Goal: Transaction & Acquisition: Purchase product/service

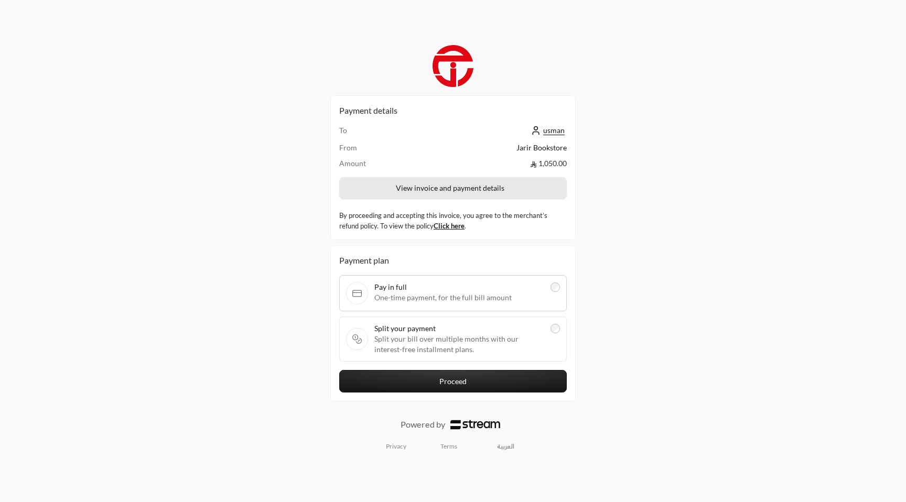
click at [475, 194] on button "View invoice and payment details" at bounding box center [452, 188] width 227 height 22
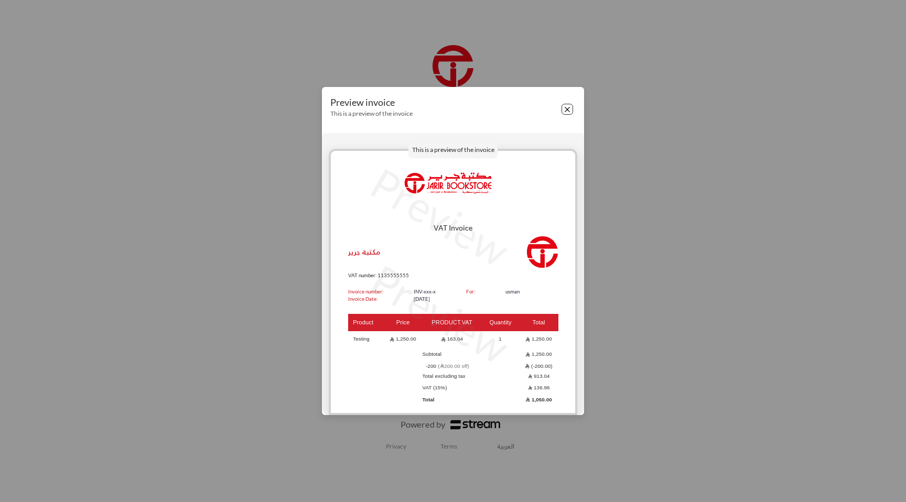
click at [564, 108] on button "Close" at bounding box center [567, 110] width 12 height 12
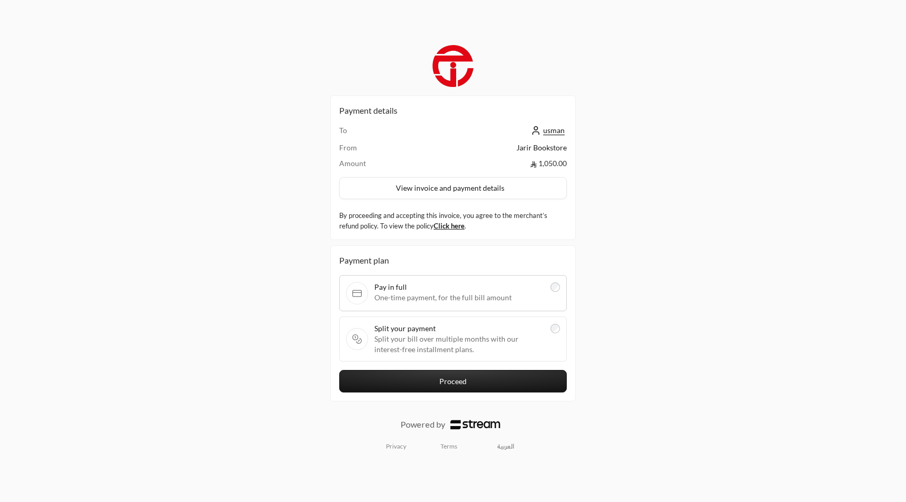
click at [517, 337] on span "Split your bill over multiple months with our interest-free installment plans." at bounding box center [459, 344] width 170 height 21
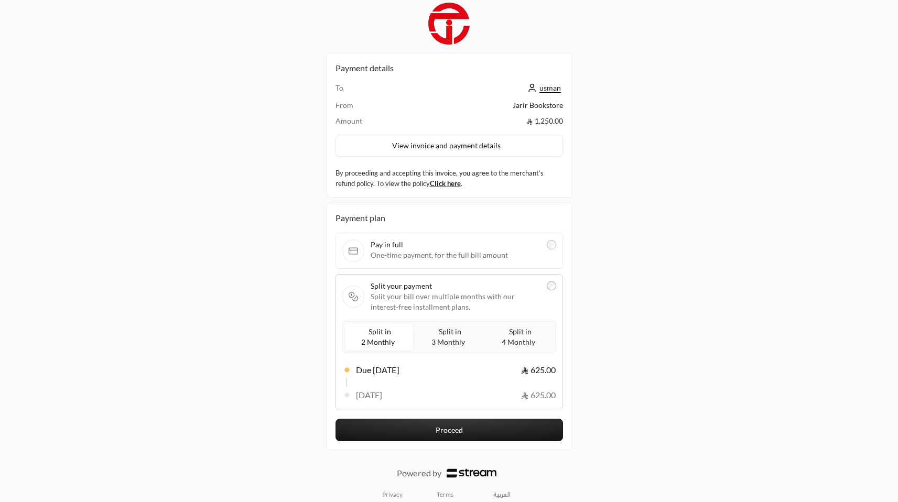
scroll to position [14, 0]
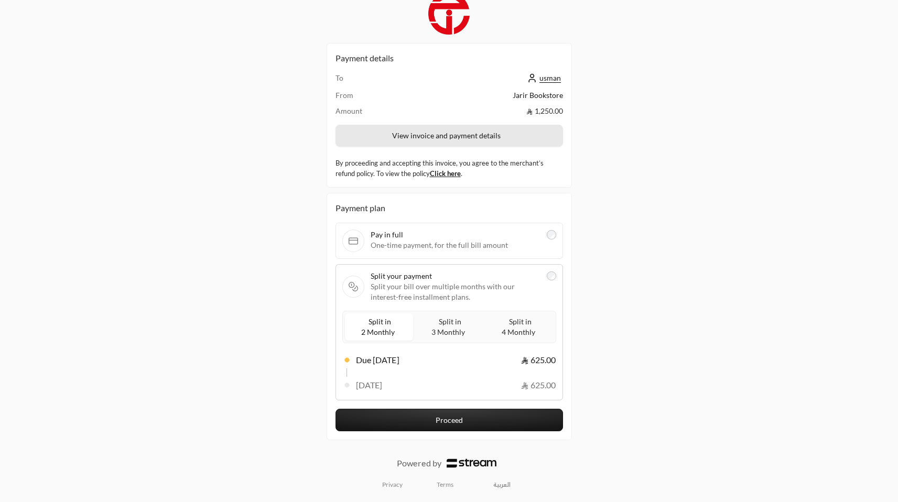
click at [486, 132] on button "View invoice and payment details" at bounding box center [448, 136] width 227 height 22
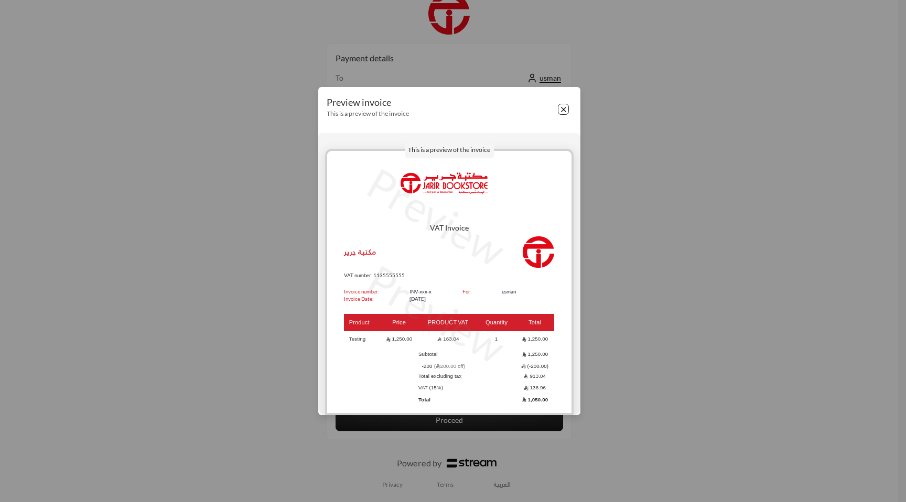
click at [564, 108] on button "Close" at bounding box center [564, 110] width 12 height 12
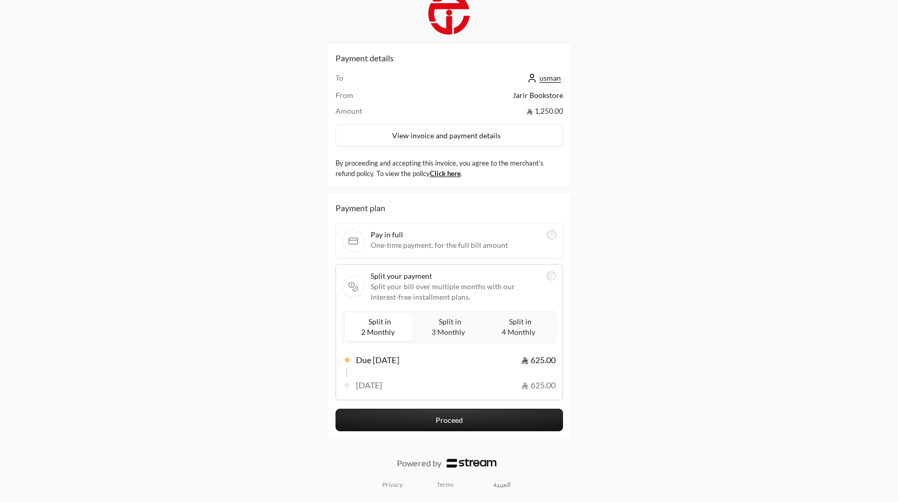
click at [525, 328] on span "Split in 4 Monthly" at bounding box center [519, 327] width 36 height 24
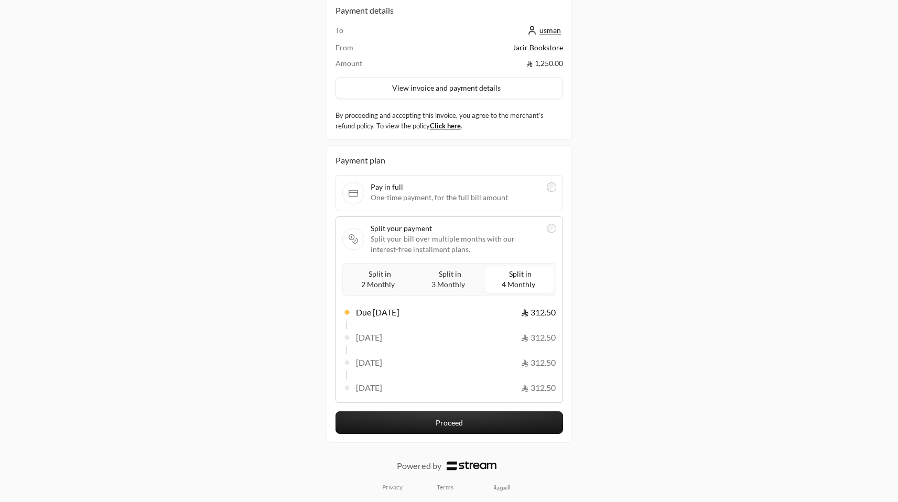
scroll to position [64, 0]
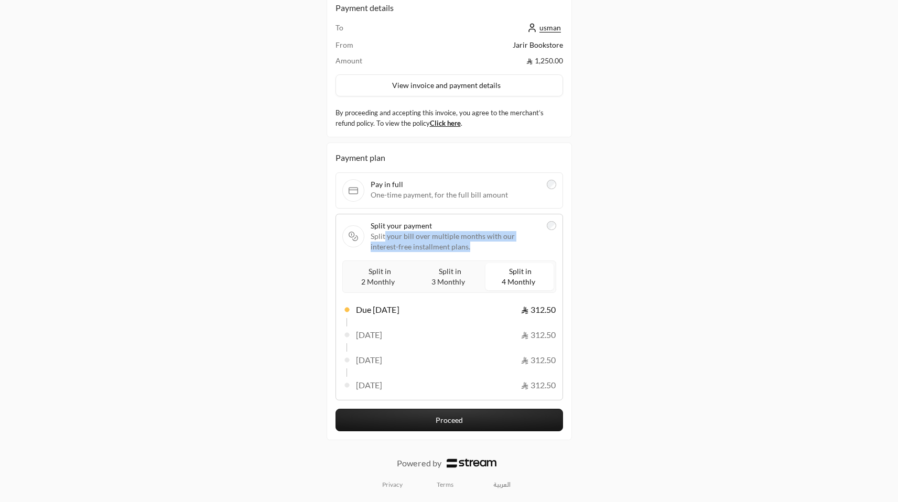
drag, startPoint x: 384, startPoint y: 238, endPoint x: 454, endPoint y: 252, distance: 71.0
click at [454, 252] on span "Split your bill over multiple months with our interest-free installment plans." at bounding box center [455, 241] width 170 height 21
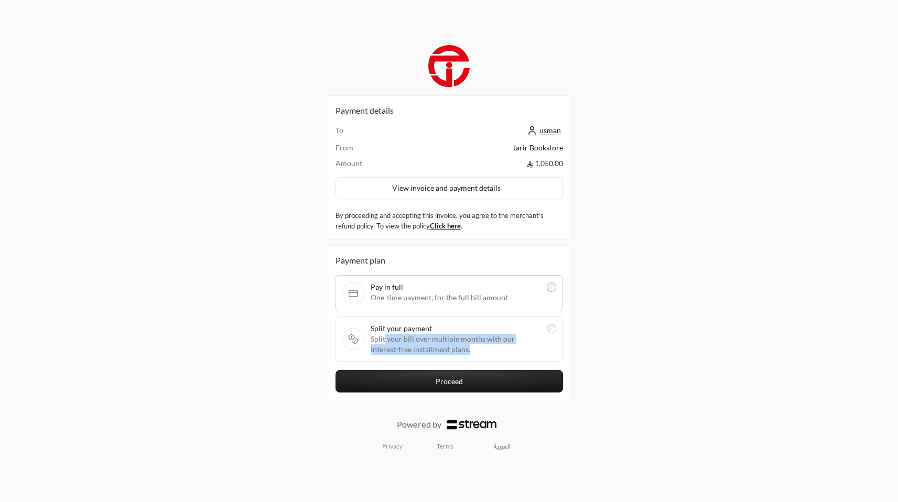
scroll to position [0, 0]
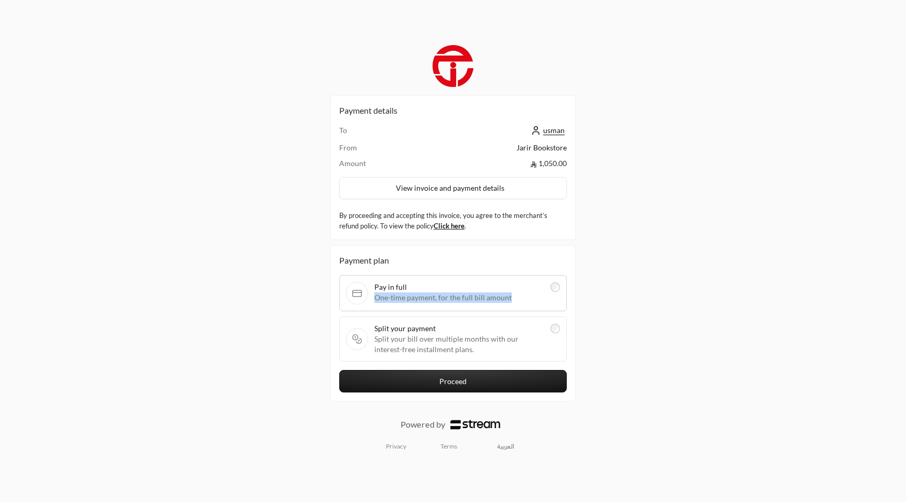
drag, startPoint x: 374, startPoint y: 298, endPoint x: 508, endPoint y: 297, distance: 134.2
click at [508, 297] on label "Pay in full One-time payment, for the full bill amount" at bounding box center [453, 293] width 214 height 23
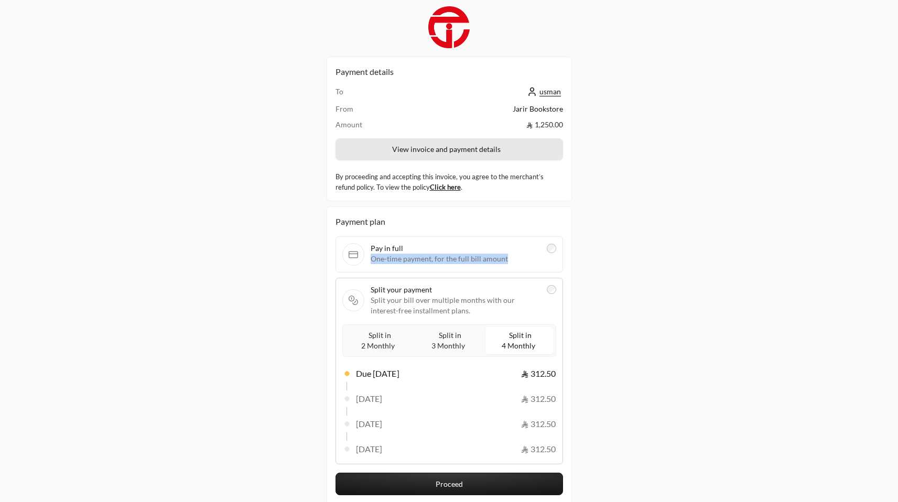
click at [461, 150] on button "View invoice and payment details" at bounding box center [448, 149] width 227 height 22
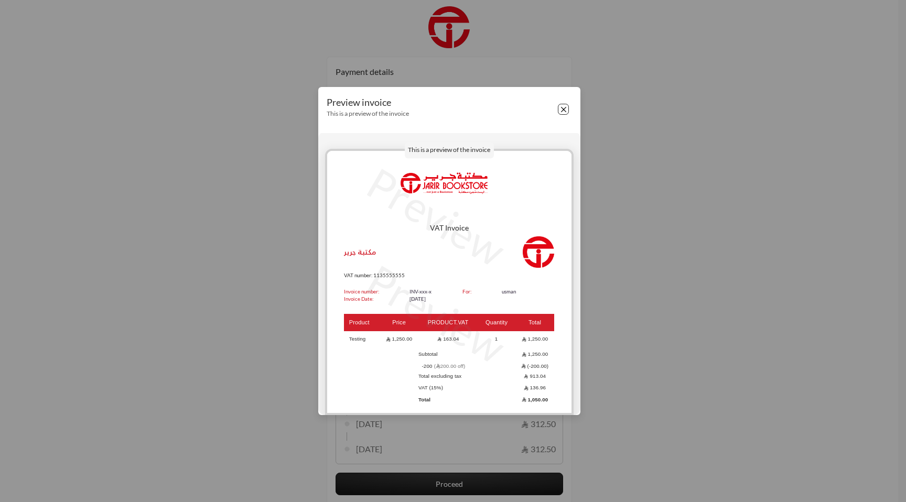
click at [559, 112] on button "Close" at bounding box center [564, 110] width 12 height 12
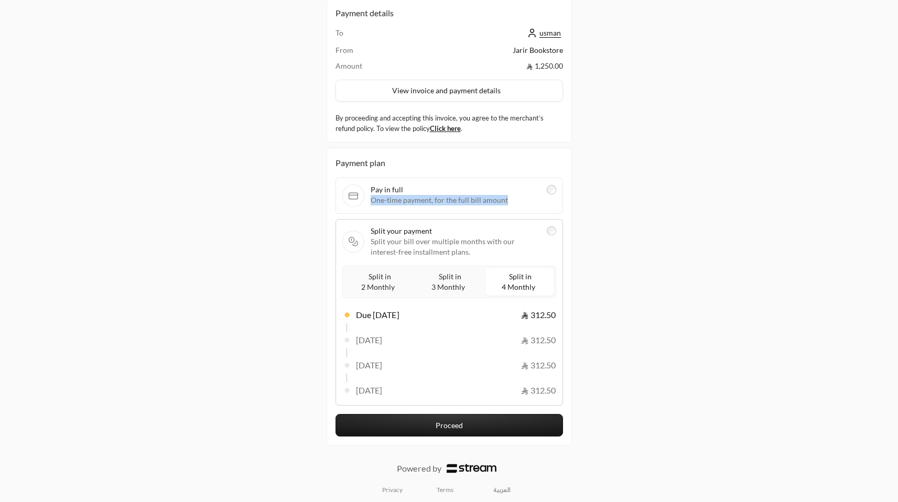
scroll to position [64, 0]
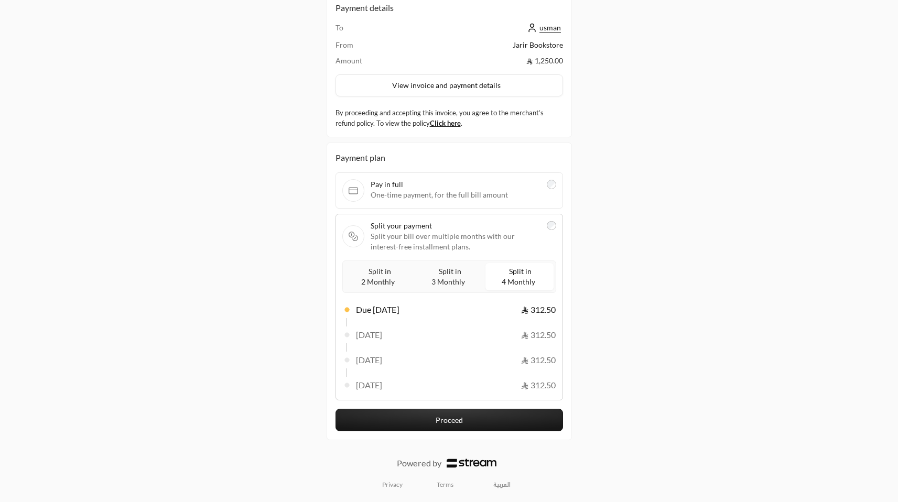
click at [389, 289] on label "Split in 2 Monthly" at bounding box center [379, 276] width 68 height 27
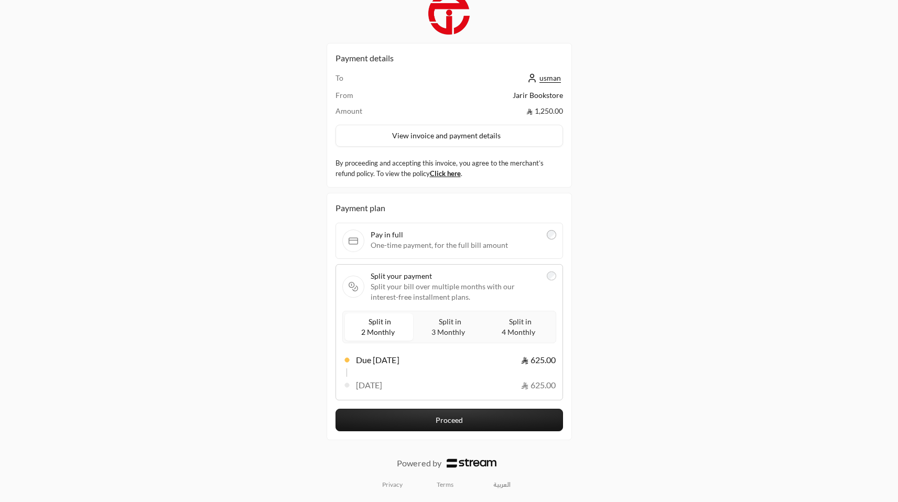
scroll to position [0, 0]
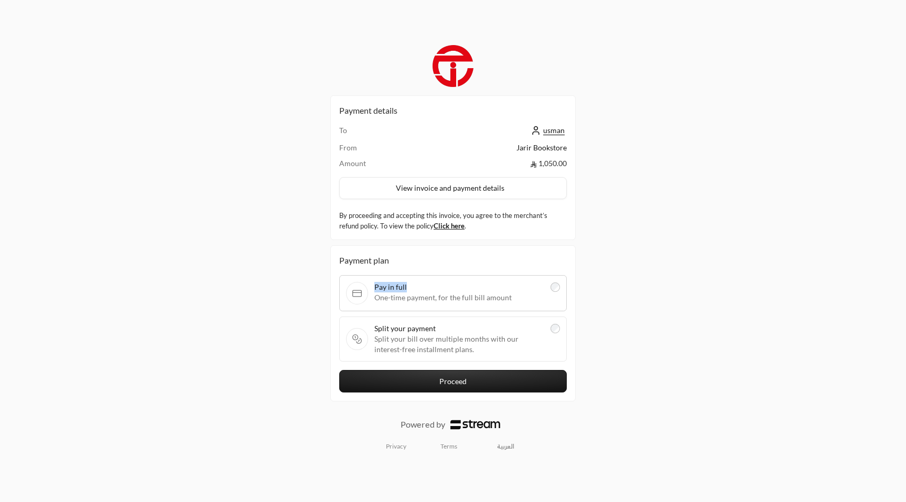
drag, startPoint x: 373, startPoint y: 286, endPoint x: 426, endPoint y: 284, distance: 52.4
click at [426, 284] on label "Pay in full One-time payment, for the full bill amount" at bounding box center [453, 293] width 214 height 23
click at [376, 288] on span "Pay in full" at bounding box center [459, 287] width 170 height 10
click at [486, 187] on button "View invoice and payment details" at bounding box center [452, 188] width 227 height 22
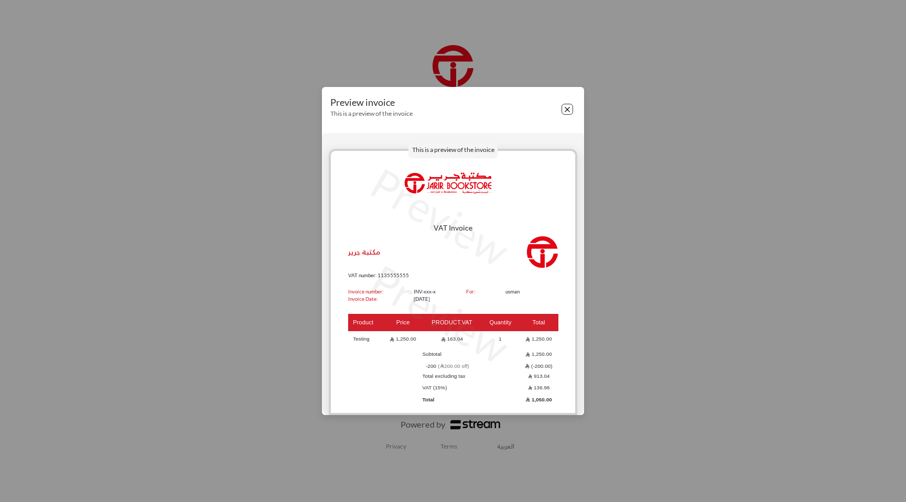
click at [569, 104] on button "Close" at bounding box center [567, 110] width 12 height 12
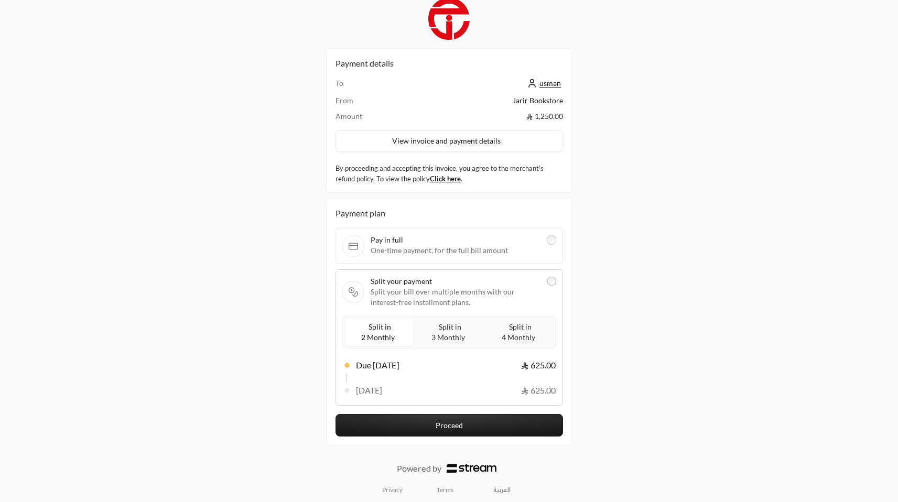
scroll to position [9, 0]
click at [512, 331] on span "Split in 4 Monthly" at bounding box center [519, 332] width 36 height 24
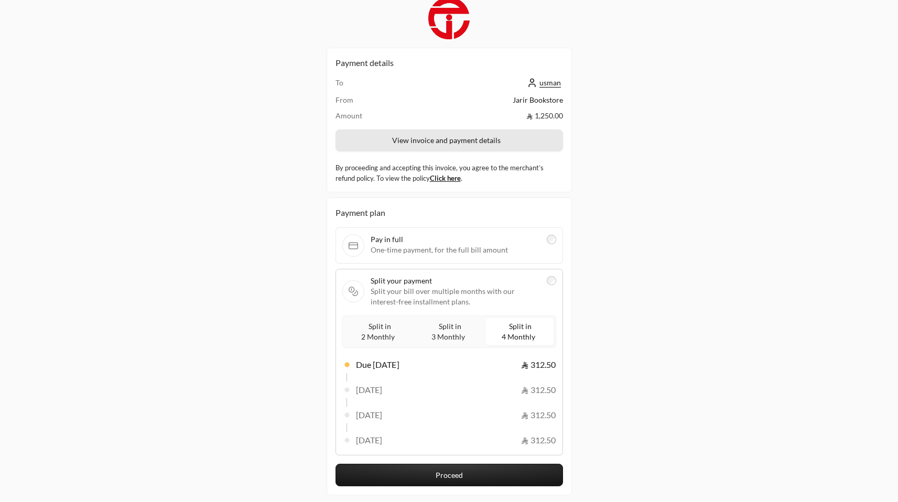
click at [519, 147] on button "View invoice and payment details" at bounding box center [448, 140] width 227 height 22
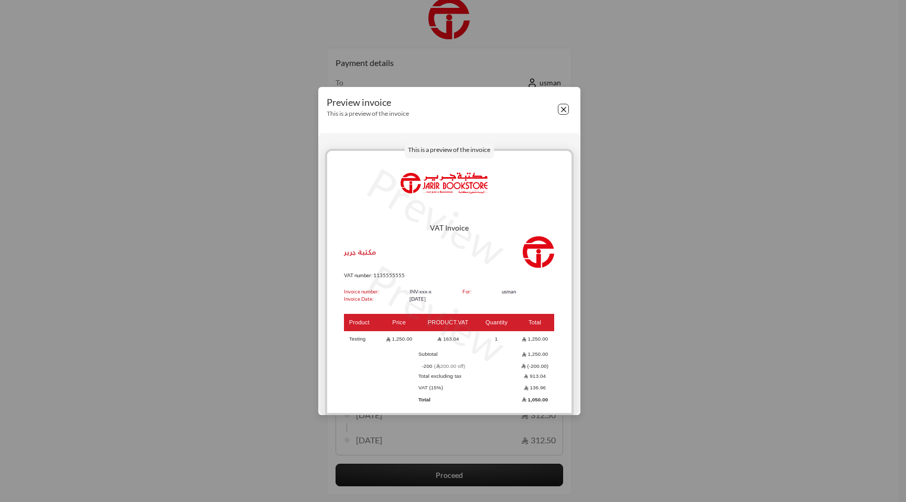
click at [564, 110] on button "Close" at bounding box center [564, 110] width 12 height 12
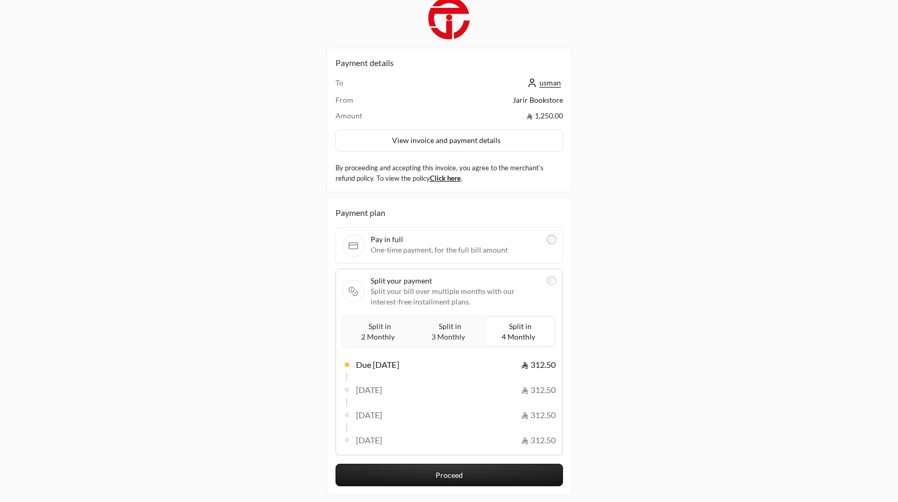
scroll to position [0, 0]
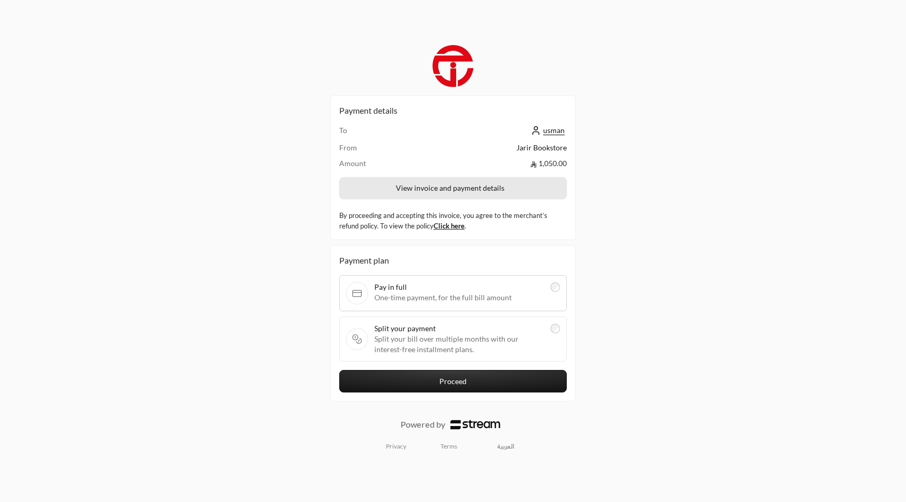
click at [526, 195] on button "View invoice and payment details" at bounding box center [452, 188] width 227 height 22
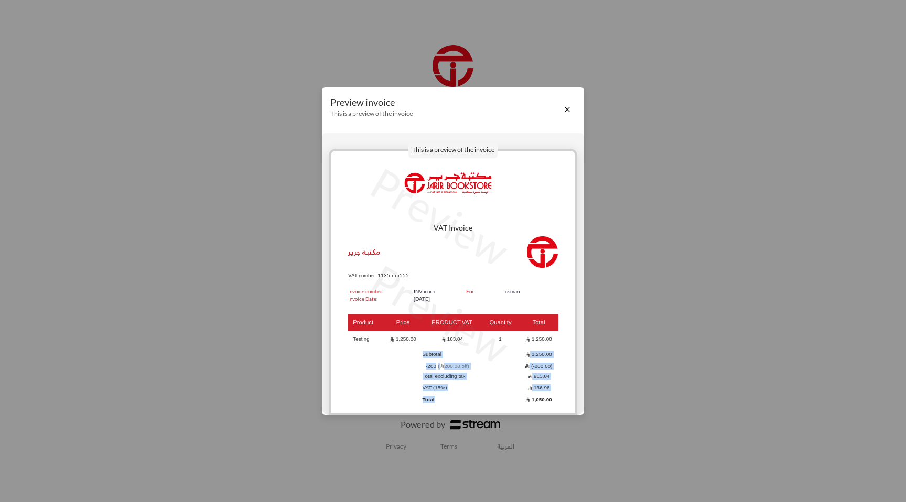
drag, startPoint x: 415, startPoint y: 358, endPoint x: 549, endPoint y: 394, distance: 139.3
click at [549, 394] on tbody "Testing 1,250.00 163.04 1 1,250.00 Subtotal 1,250.00 -200 ( 200.00 off) (-200.0…" at bounding box center [453, 368] width 210 height 73
click at [573, 119] on div "Preview invoice This is a preview of the invoice" at bounding box center [453, 109] width 262 height 45
click at [565, 108] on button "Close" at bounding box center [567, 110] width 12 height 12
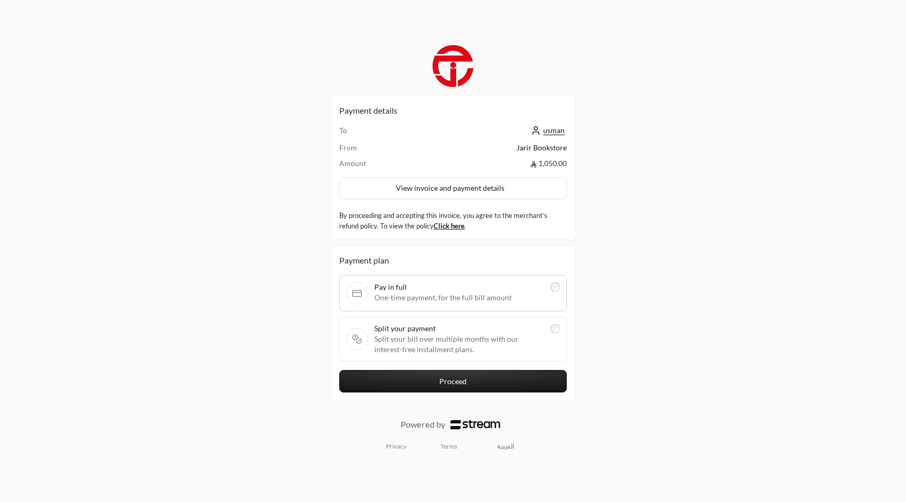
click at [560, 325] on div "Split your payment Split your bill over multiple months with our interest-free …" at bounding box center [452, 339] width 227 height 45
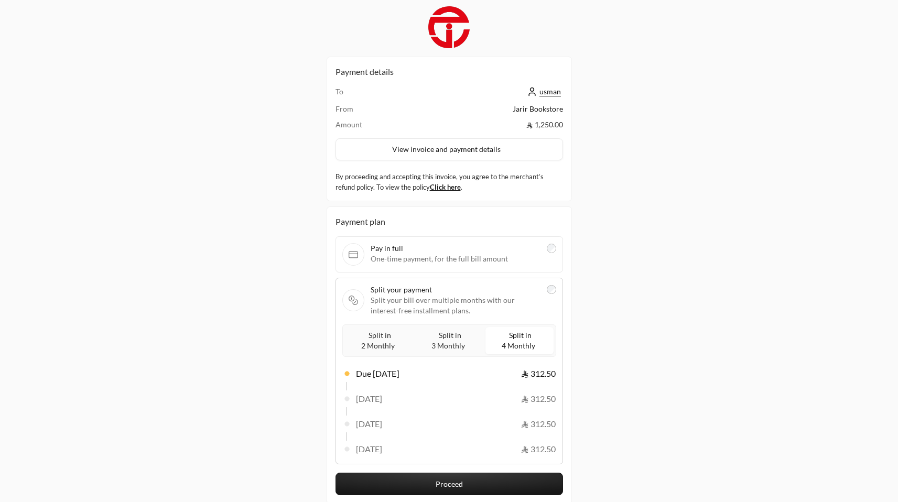
click at [536, 125] on td "1,250.00" at bounding box center [488, 124] width 148 height 10
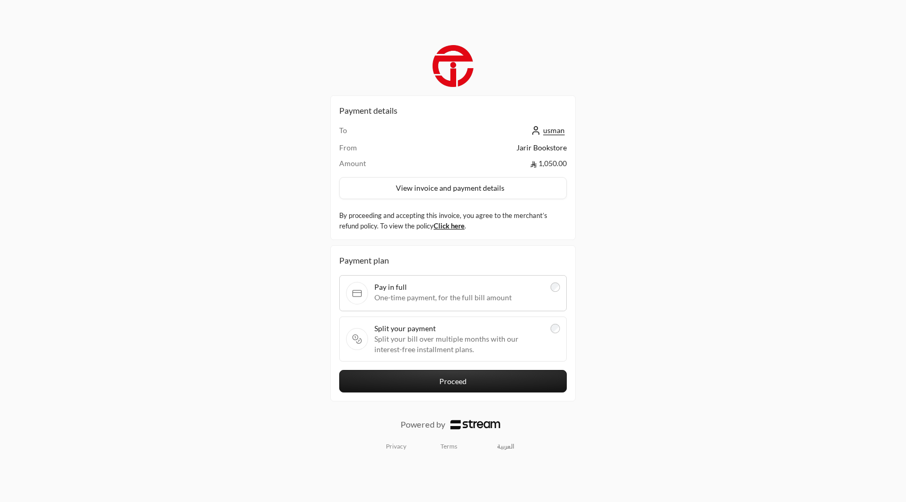
click at [547, 325] on label "Split your payment Split your bill over multiple months with our interest-free …" at bounding box center [453, 338] width 214 height 31
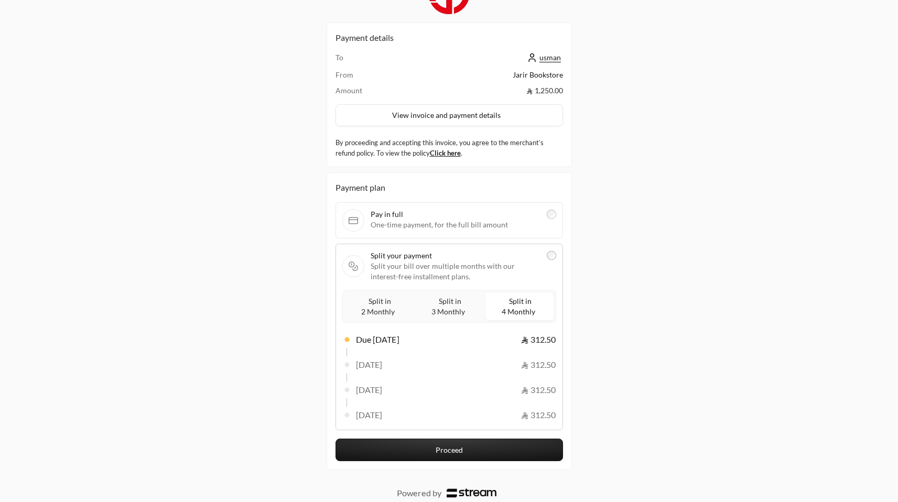
scroll to position [33, 0]
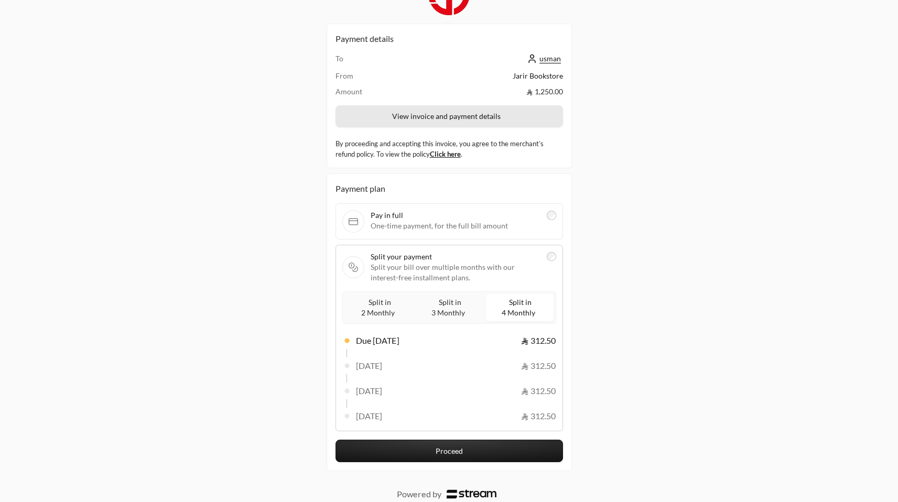
click at [423, 107] on button "View invoice and payment details" at bounding box center [448, 116] width 227 height 22
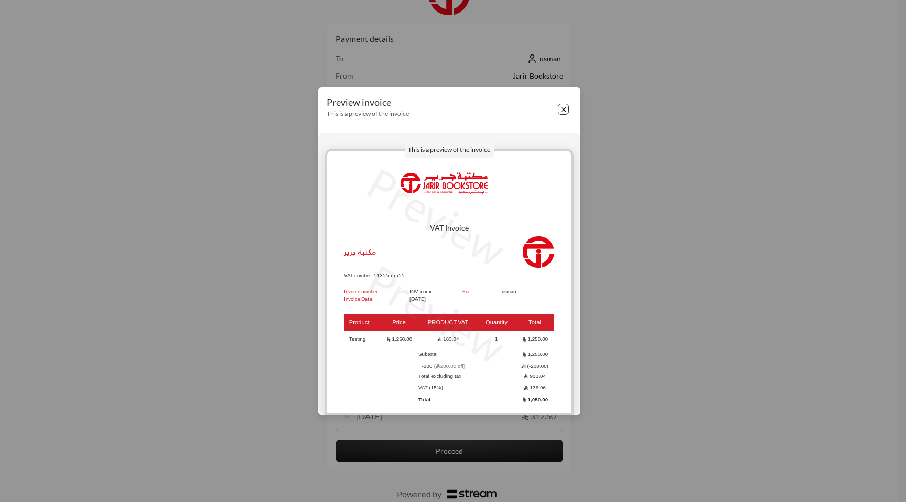
click at [559, 118] on div "Preview invoice This is a preview of the invoice" at bounding box center [449, 109] width 262 height 45
click at [566, 105] on button "Close" at bounding box center [564, 110] width 12 height 12
